Goal: Information Seeking & Learning: Understand process/instructions

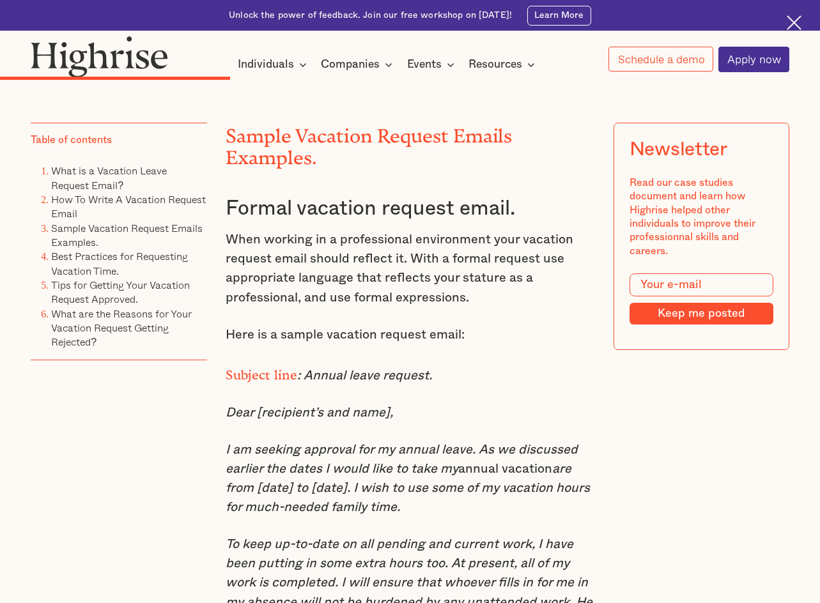
scroll to position [3635, 0]
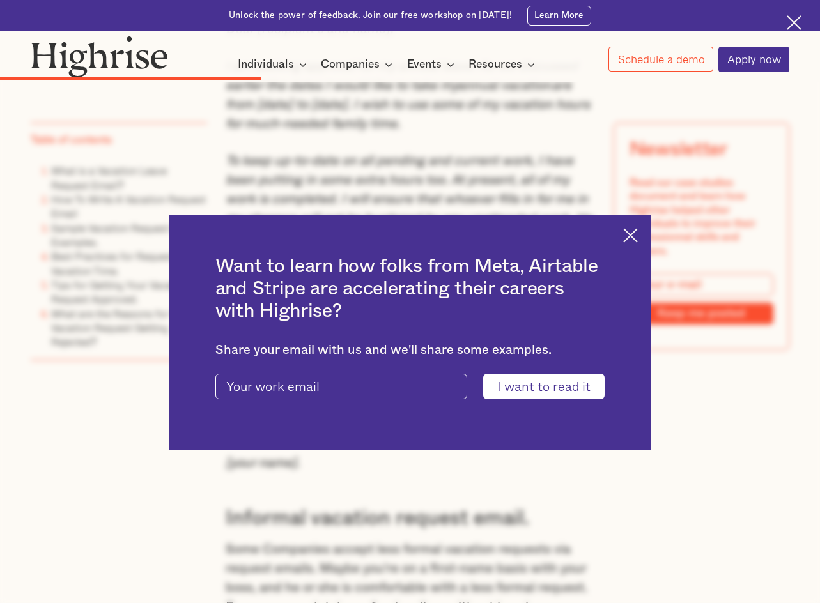
click at [638, 238] on img at bounding box center [630, 235] width 15 height 15
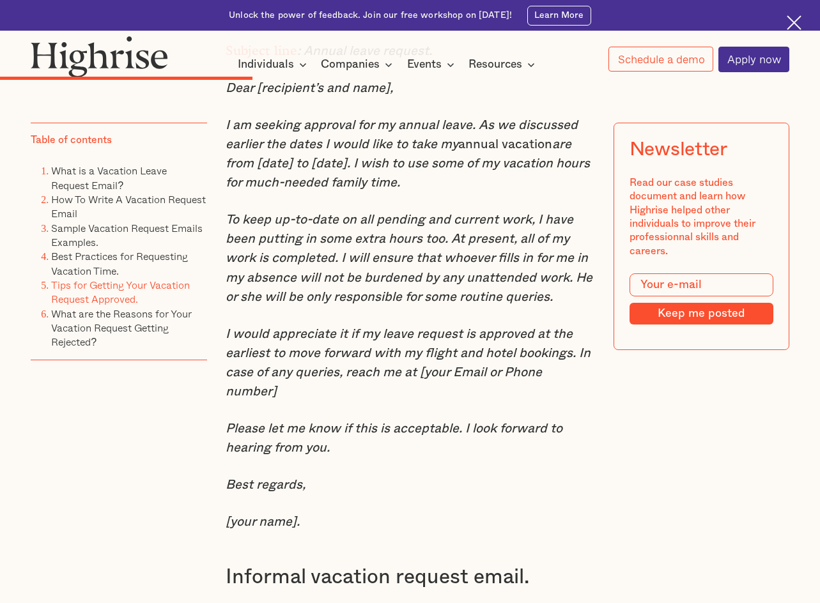
scroll to position [3507, 0]
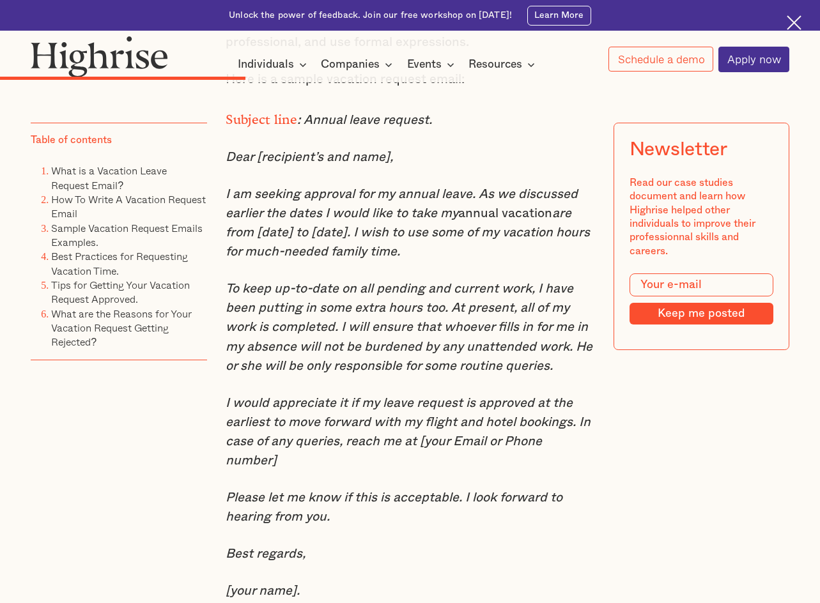
click at [448, 220] on em "I am seeking approval for my annual leave. As we discussed earlier the dates I …" at bounding box center [402, 204] width 352 height 32
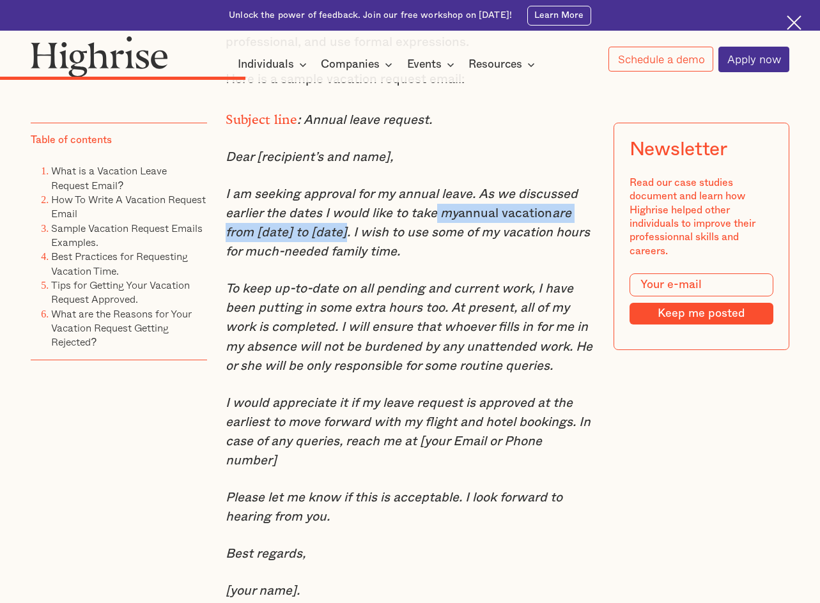
drag, startPoint x: 341, startPoint y: 263, endPoint x: 492, endPoint y: 271, distance: 151.7
click at [452, 254] on p "I am seeking approval for my annual leave. As we discussed earlier the dates I …" at bounding box center [410, 223] width 368 height 77
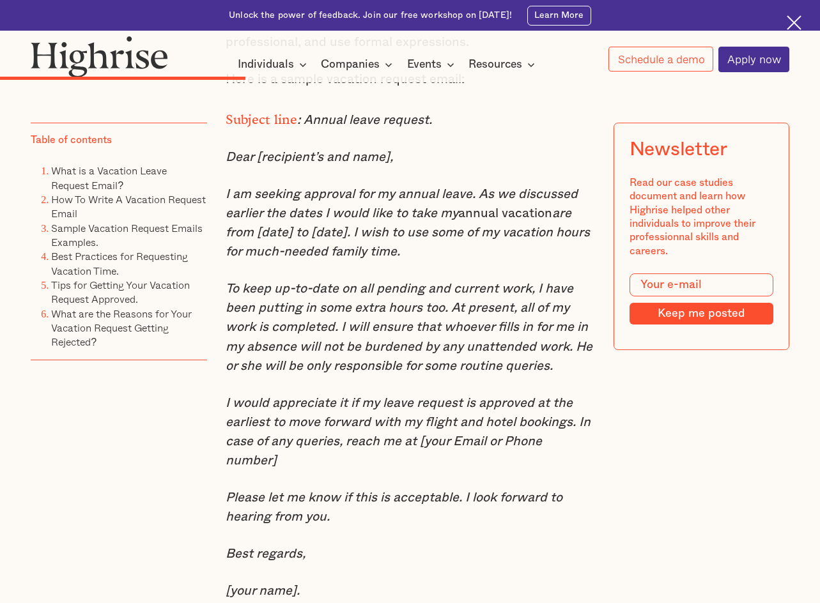
click at [496, 258] on em "are from [date] to [date]. I wish to use some of my vacation hours for much-nee…" at bounding box center [408, 232] width 364 height 51
click at [544, 261] on p "I am seeking approval for my annual leave. As we discussed earlier the dates I …" at bounding box center [410, 223] width 368 height 77
drag, startPoint x: 173, startPoint y: 417, endPoint x: 197, endPoint y: 394, distance: 33.0
drag, startPoint x: 244, startPoint y: 327, endPoint x: 432, endPoint y: 330, distance: 187.9
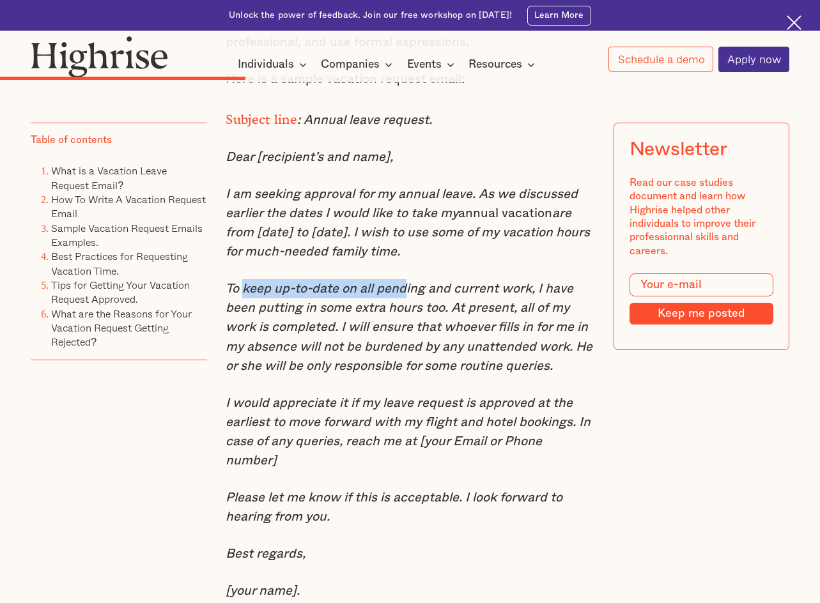
click at [427, 330] on em "To keep up-to-date on all pending and current work, I have been putting in some…" at bounding box center [409, 326] width 367 height 89
click at [473, 346] on em "To keep up-to-date on all pending and current work, I have been putting in some…" at bounding box center [409, 326] width 367 height 89
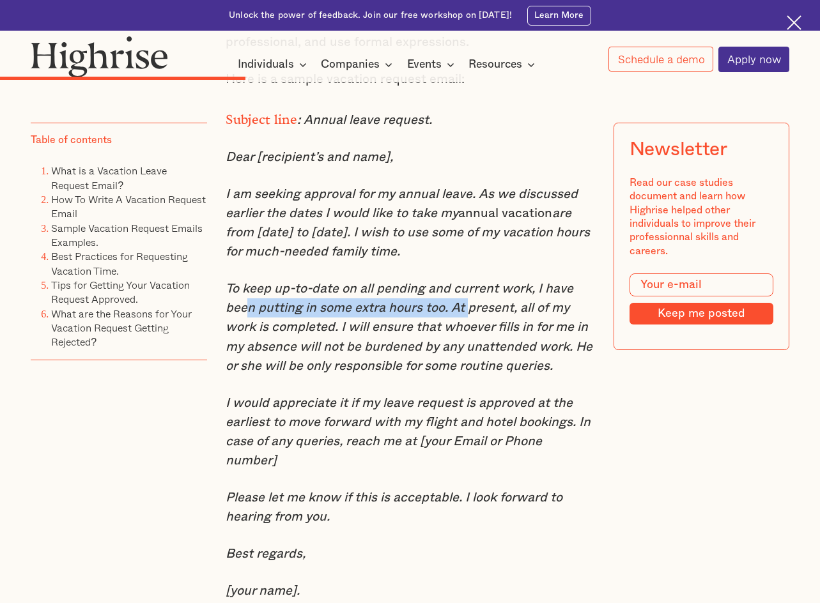
drag, startPoint x: 287, startPoint y: 344, endPoint x: 508, endPoint y: 371, distance: 222.8
click at [476, 351] on em "To keep up-to-date on all pending and current work, I have been putting in some…" at bounding box center [409, 326] width 367 height 89
click at [508, 371] on em "To keep up-to-date on all pending and current work, I have been putting in some…" at bounding box center [409, 326] width 367 height 89
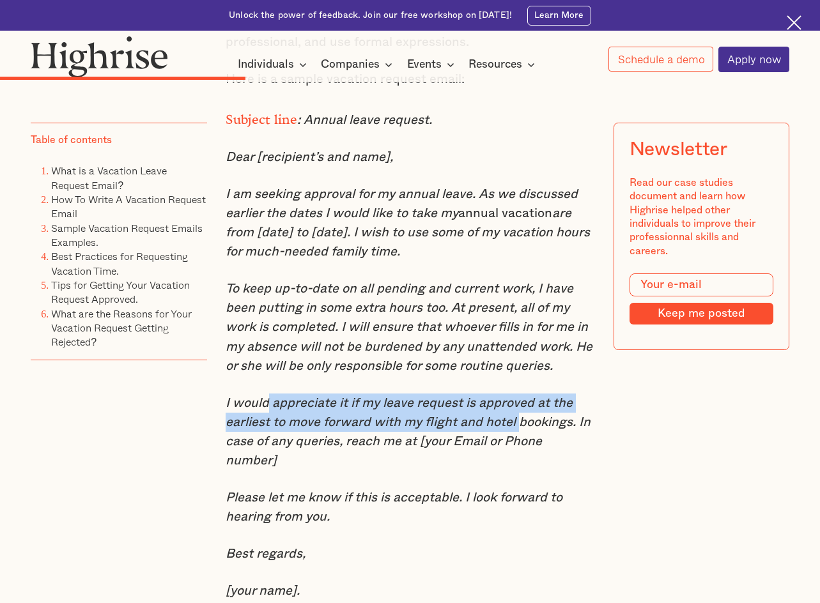
drag, startPoint x: 268, startPoint y: 446, endPoint x: 537, endPoint y: 462, distance: 268.8
click at [537, 462] on em "I would appreciate it if my leave request is approved at the earliest to move f…" at bounding box center [408, 432] width 365 height 70
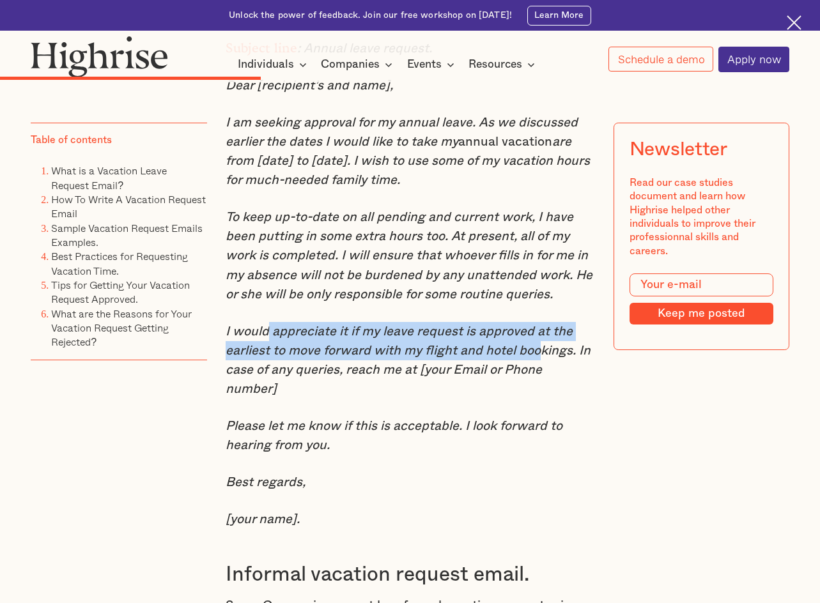
scroll to position [3699, 0]
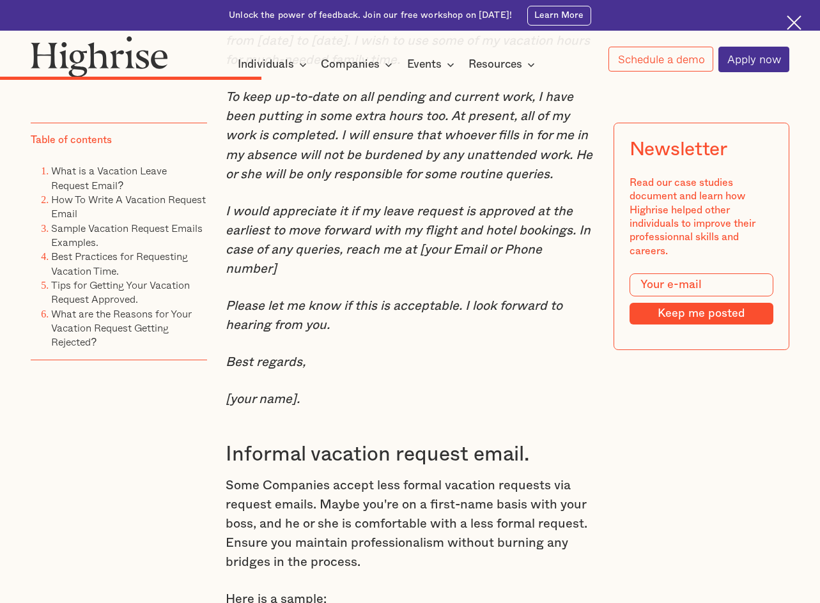
click at [291, 275] on em "I would appreciate it if my leave request is approved at the earliest to move f…" at bounding box center [408, 240] width 365 height 70
click at [280, 272] on em "I would appreciate it if my leave request is approved at the earliest to move f…" at bounding box center [408, 240] width 365 height 70
click at [328, 270] on em "I would appreciate it if my leave request is approved at the earliest to move f…" at bounding box center [408, 240] width 365 height 70
click at [418, 275] on em "I would appreciate it if my leave request is approved at the earliest to move f…" at bounding box center [408, 240] width 365 height 70
drag, startPoint x: 365, startPoint y: 261, endPoint x: 464, endPoint y: 263, distance: 98.4
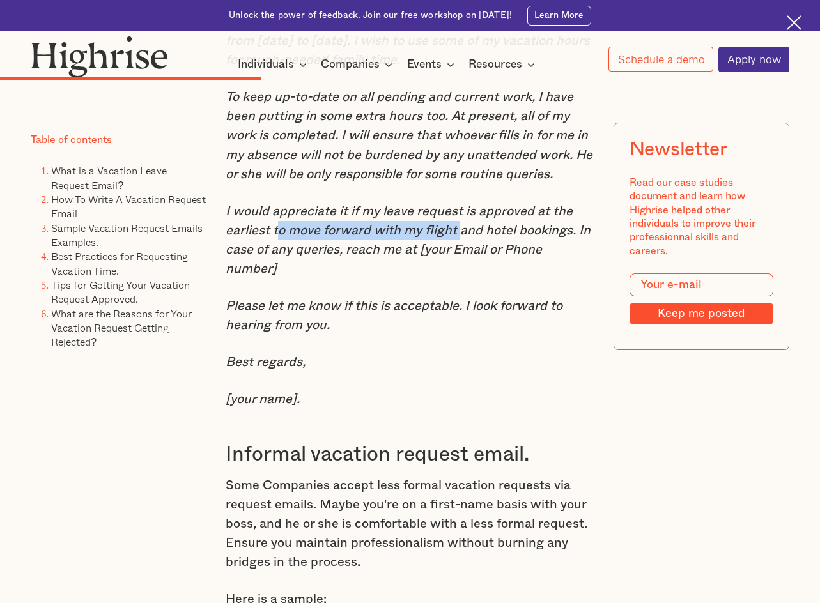
click at [459, 263] on em "I would appreciate it if my leave request is approved at the earliest to move f…" at bounding box center [408, 240] width 365 height 70
click at [484, 273] on em "I would appreciate it if my leave request is approved at the earliest to move f…" at bounding box center [408, 240] width 365 height 70
drag, startPoint x: 258, startPoint y: 288, endPoint x: 307, endPoint y: 286, distance: 48.6
click at [259, 275] on em "I would appreciate it if my leave request is approved at the earliest to move f…" at bounding box center [408, 240] width 365 height 70
click at [307, 275] on em "I would appreciate it if my leave request is approved at the earliest to move f…" at bounding box center [408, 240] width 365 height 70
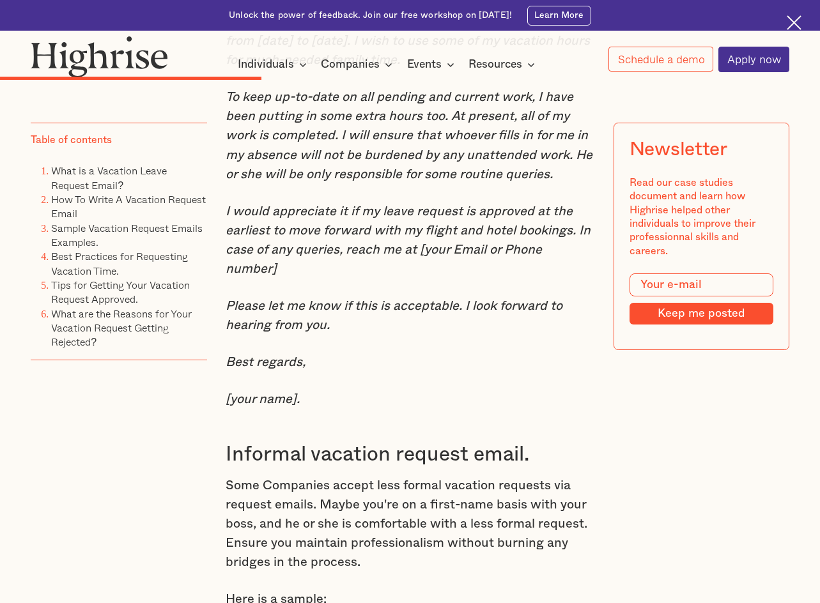
click at [348, 275] on em "I would appreciate it if my leave request is approved at the earliest to move f…" at bounding box center [408, 240] width 365 height 70
click at [361, 275] on em "I would appreciate it if my leave request is approved at the earliest to move f…" at bounding box center [408, 240] width 365 height 70
click at [340, 275] on em "I would appreciate it if my leave request is approved at the earliest to move f…" at bounding box center [408, 240] width 365 height 70
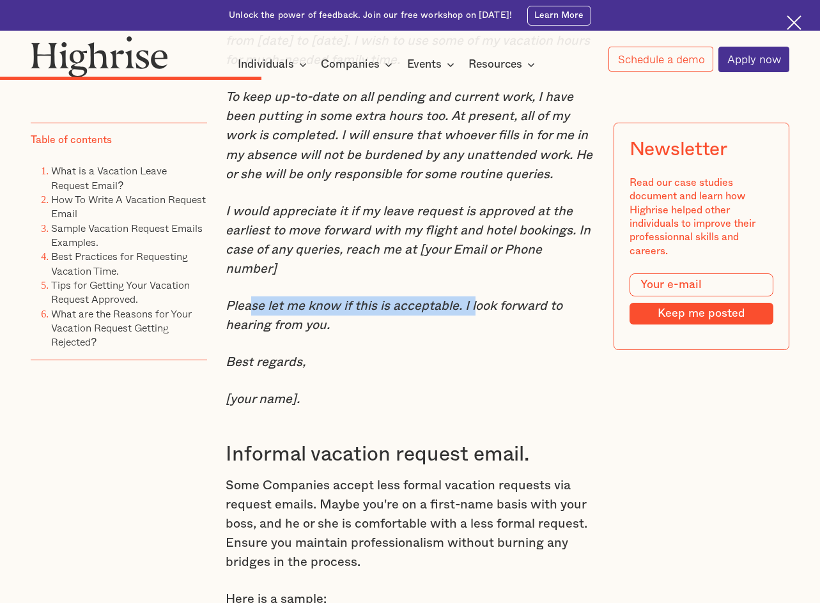
drag, startPoint x: 387, startPoint y: 330, endPoint x: 480, endPoint y: 334, distance: 93.4
click at [479, 332] on em "Please let me know if this is acceptable. I look forward to hearing from you." at bounding box center [394, 316] width 337 height 32
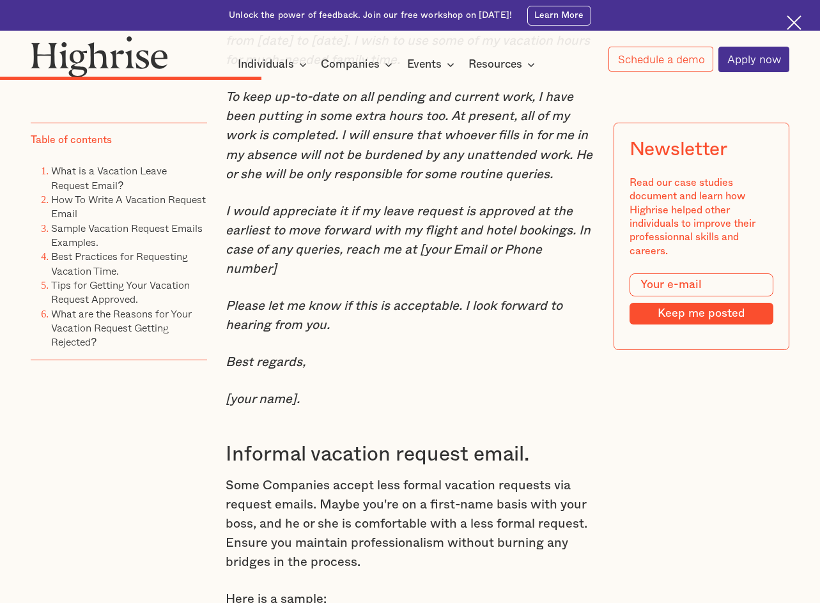
click at [498, 363] on div "Sample Vacation Request Emails Examples. Formal vacation request email. When wo…" at bounding box center [410, 318] width 368 height 1373
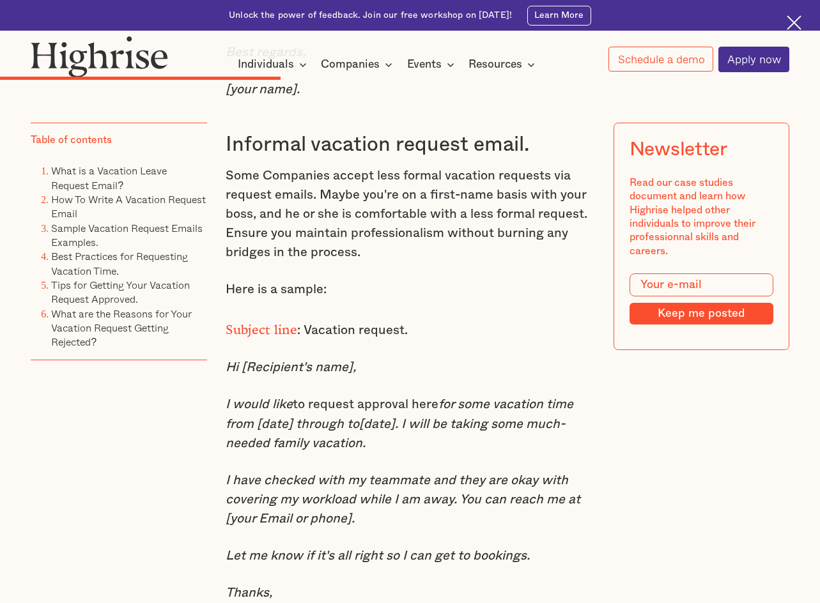
scroll to position [4018, 0]
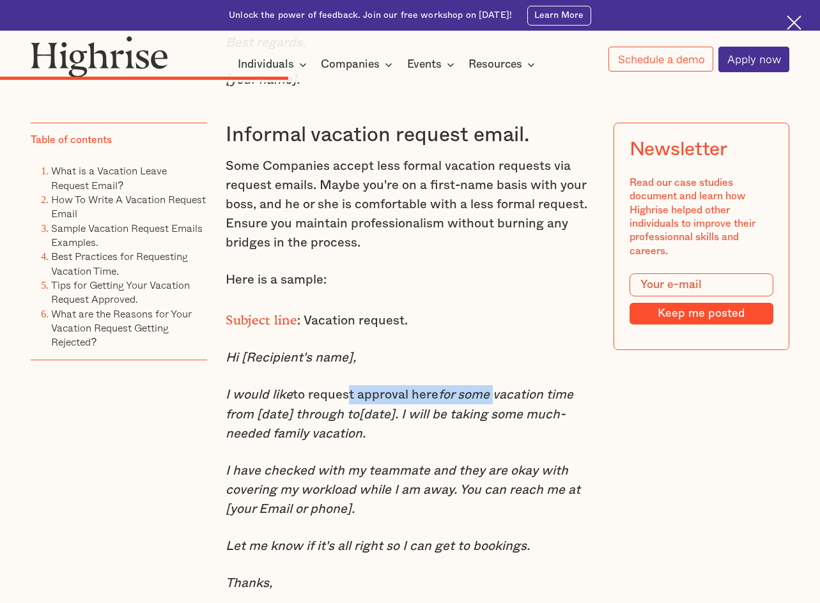
drag, startPoint x: 343, startPoint y: 420, endPoint x: 530, endPoint y: 424, distance: 187.2
click at [530, 424] on p "I would like to request approval here for some vacation time from [date] throug…" at bounding box center [410, 414] width 368 height 58
click at [273, 438] on em "for some vacation time from [date] through to[date]. I will be taking some much…" at bounding box center [400, 413] width 348 height 51
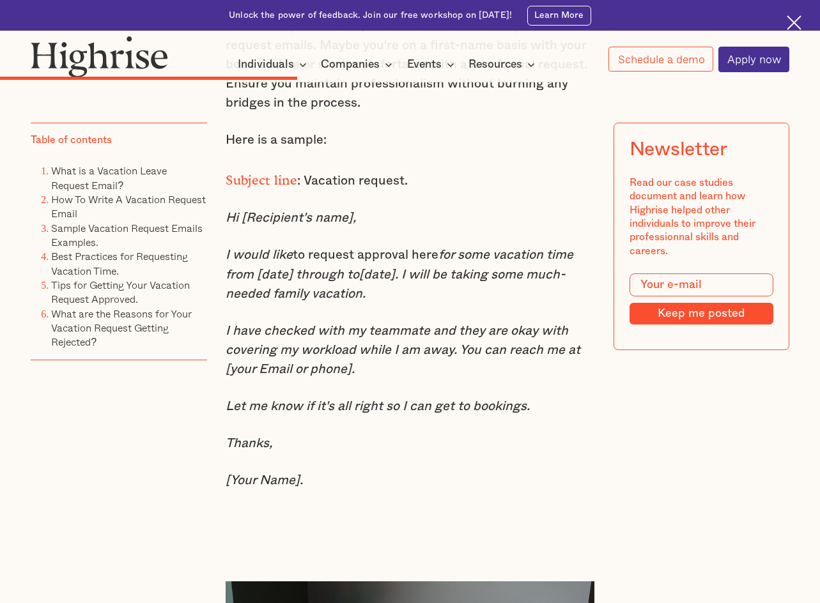
scroll to position [4274, 0]
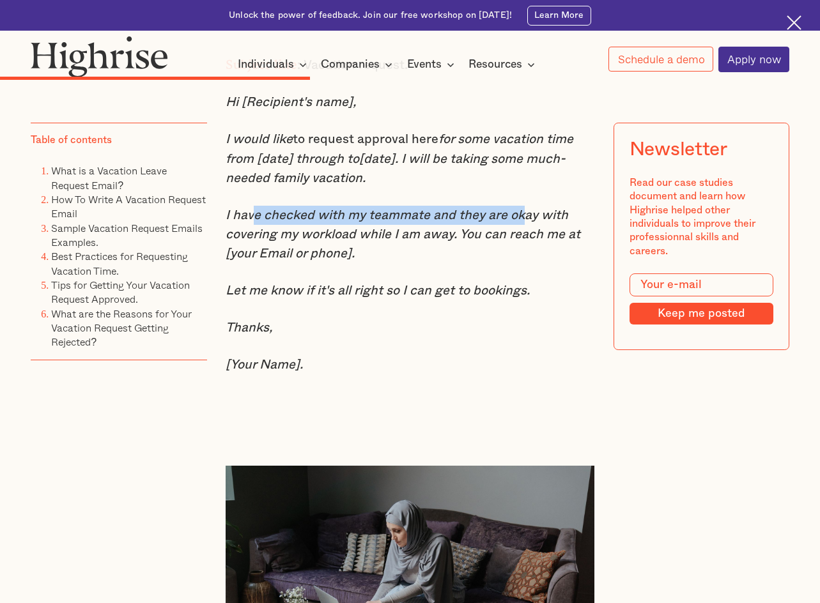
drag, startPoint x: 302, startPoint y: 246, endPoint x: 519, endPoint y: 239, distance: 218.0
click at [519, 239] on em "I have checked with my teammate and they are okay with covering my workload whi…" at bounding box center [403, 234] width 355 height 51
click at [535, 256] on em "I have checked with my teammate and they are okay with covering my workload whi…" at bounding box center [403, 234] width 355 height 51
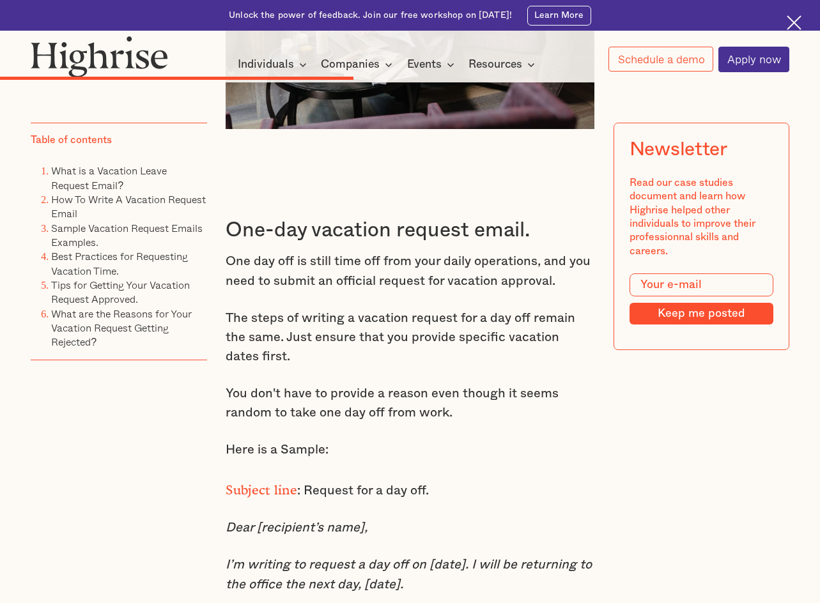
scroll to position [5104, 0]
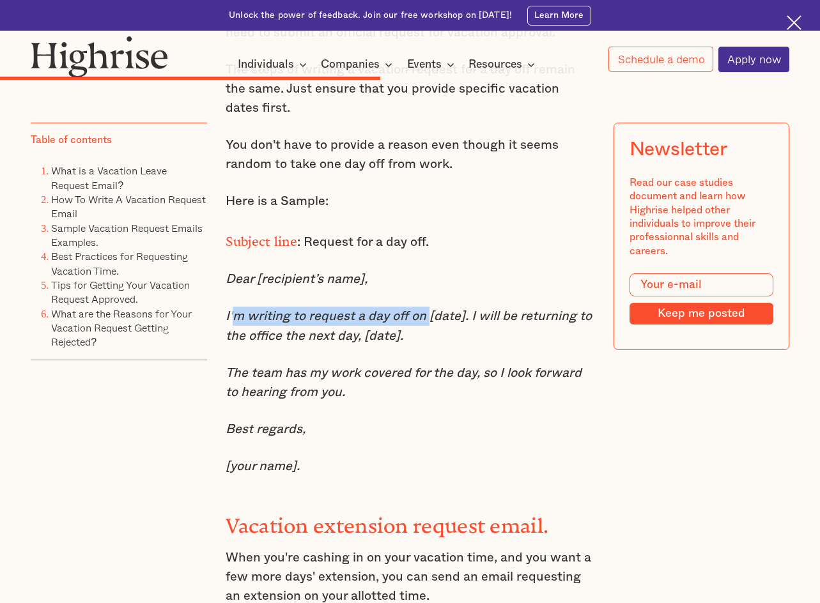
drag, startPoint x: 233, startPoint y: 340, endPoint x: 442, endPoint y: 349, distance: 209.8
click at [442, 342] on em "I’m writing to request a day off on [date]. I will be returning to the office t…" at bounding box center [409, 326] width 366 height 32
click at [441, 342] on em "I’m writing to request a day off on [date]. I will be returning to the office t…" at bounding box center [409, 326] width 366 height 32
click at [502, 342] on em "I’m writing to request a day off on [date]. I will be returning to the office t…" at bounding box center [409, 326] width 366 height 32
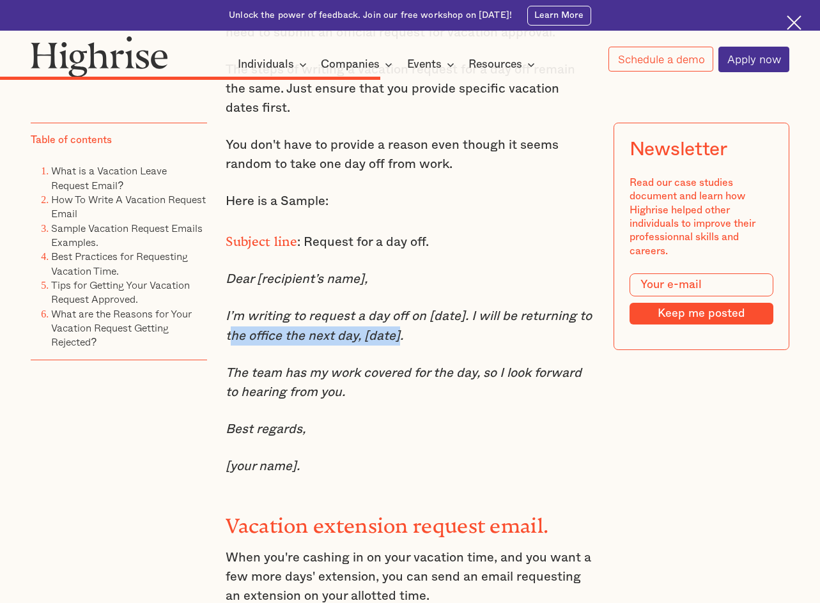
drag, startPoint x: 231, startPoint y: 364, endPoint x: 399, endPoint y: 370, distance: 167.5
click at [397, 342] on em "I’m writing to request a day off on [date]. I will be returning to the office t…" at bounding box center [409, 326] width 366 height 32
click at [418, 382] on div "One-day vacation request email. One day off is still time off from your daily o…" at bounding box center [410, 449] width 368 height 1024
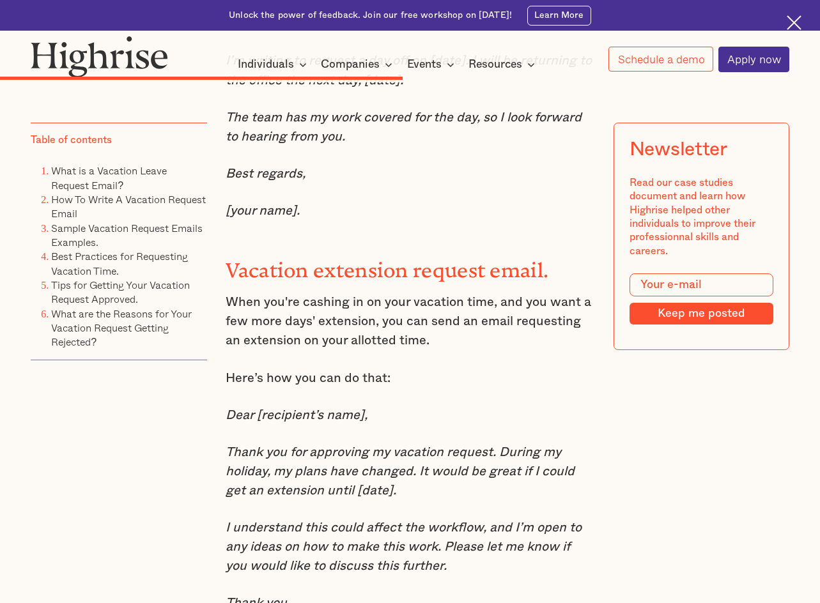
scroll to position [5679, 0]
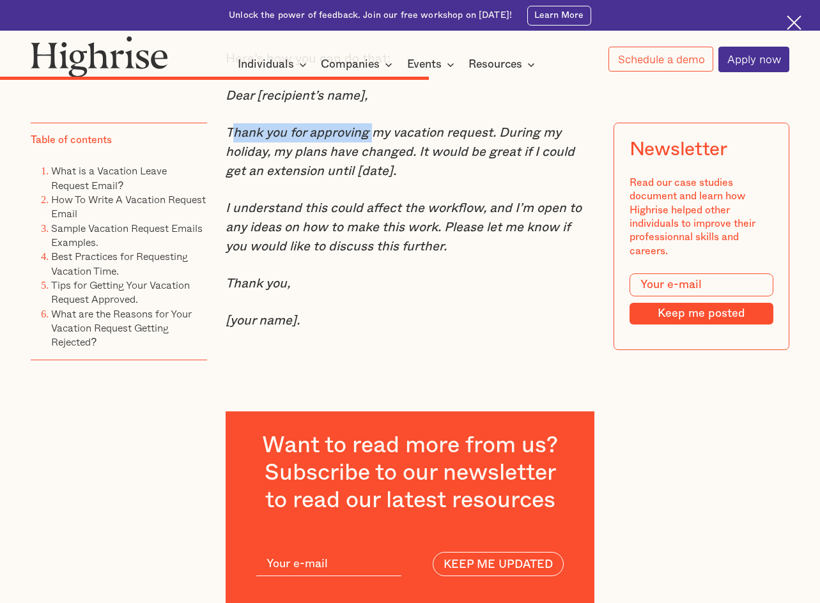
drag, startPoint x: 234, startPoint y: 167, endPoint x: 428, endPoint y: 177, distance: 194.5
click at [373, 171] on em "Thank you for approving my vacation request. During my holiday, my plans have c…" at bounding box center [400, 152] width 349 height 51
click at [452, 178] on em "Thank you for approving my vacation request. During my holiday, my plans have c…" at bounding box center [400, 152] width 349 height 51
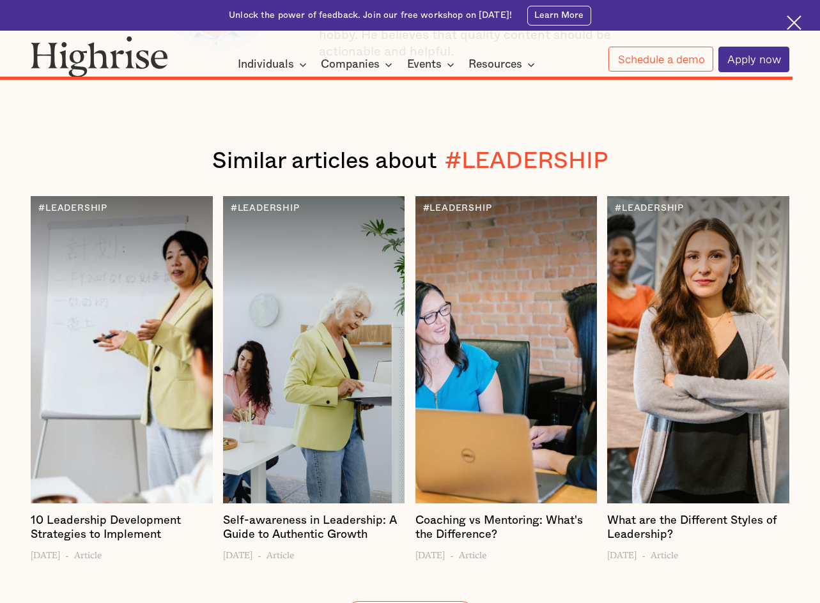
scroll to position [10344, 0]
